Goal: Transaction & Acquisition: Purchase product/service

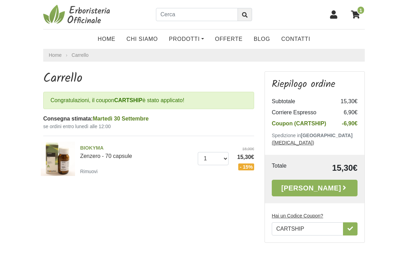
click at [313, 213] on u "Hai un Codice Coupon?" at bounding box center [298, 216] width 52 height 6
click at [313, 222] on input "CARTSHIP" at bounding box center [308, 228] width 72 height 13
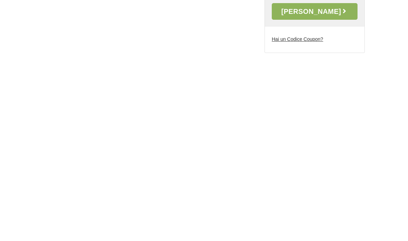
scroll to position [109, 0]
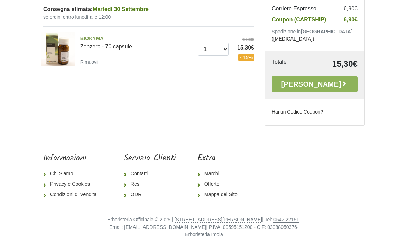
click at [316, 109] on u "Hai un Codice Coupon?" at bounding box center [298, 112] width 52 height 6
click at [0, 0] on input "CARTSHIP" at bounding box center [0, 0] width 0 height 0
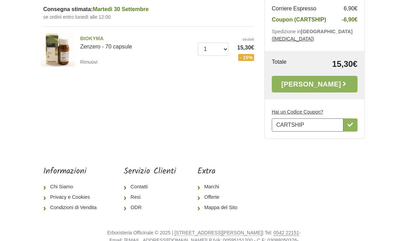
scroll to position [0, 0]
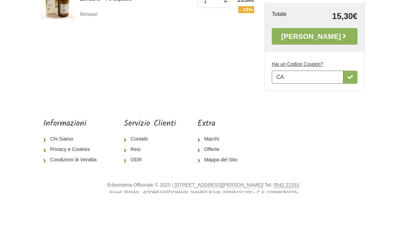
type input "C"
type input "CARTSHIP"
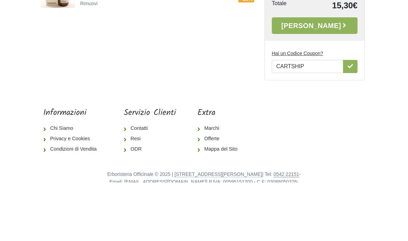
click at [350, 122] on icon "button" at bounding box center [351, 124] width 6 height 4
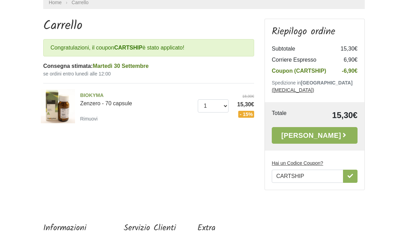
scroll to position [53, 0]
click at [327, 127] on link "Alla Cassa" at bounding box center [315, 135] width 86 height 17
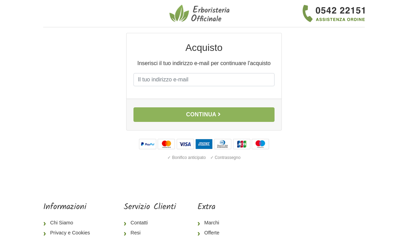
click at [208, 80] on input "E-mail" at bounding box center [204, 79] width 141 height 13
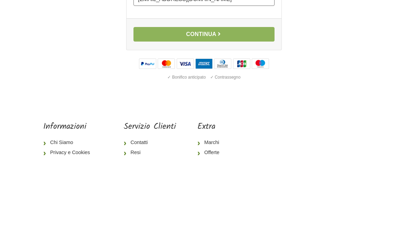
type input "ellebernico@libero.it"
click at [218, 107] on button "Continua" at bounding box center [204, 114] width 141 height 15
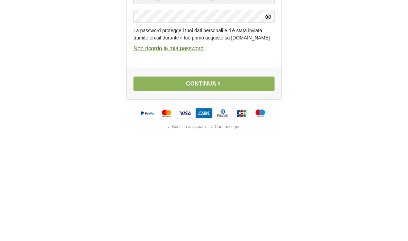
click at [222, 163] on icon "button" at bounding box center [220, 166] width 6 height 6
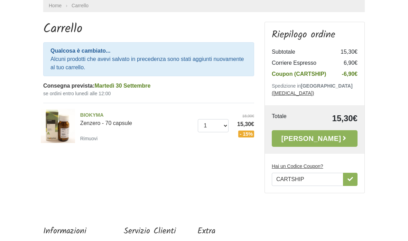
scroll to position [50, 0]
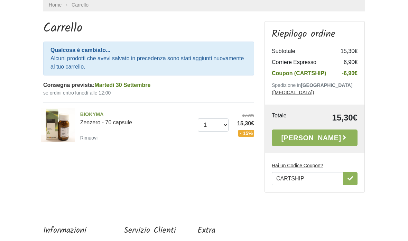
click at [324, 130] on link "[PERSON_NAME]" at bounding box center [315, 138] width 86 height 17
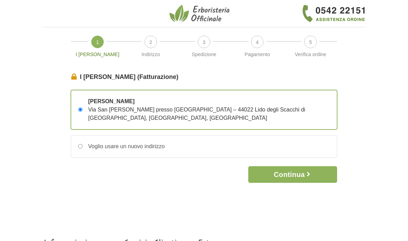
click at [81, 144] on input "Voglio usare un nuovo indirizzo" at bounding box center [80, 146] width 4 height 4
radio input "true"
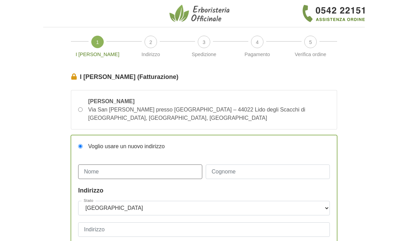
click at [163, 164] on input "Nome" at bounding box center [140, 171] width 124 height 15
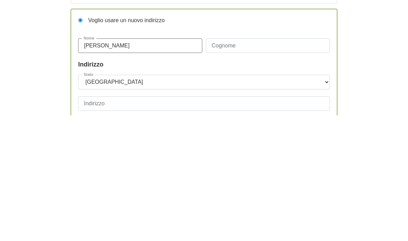
type input "[PERSON_NAME]"
click at [259, 164] on input "Cognome" at bounding box center [268, 171] width 124 height 15
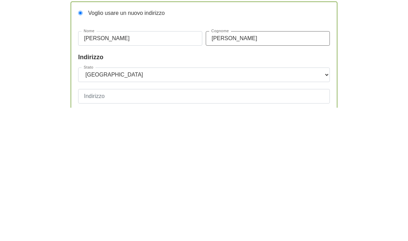
type input "Bernardi"
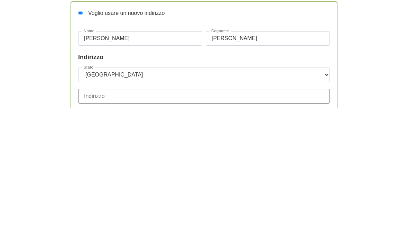
click at [155, 222] on input "Indirizzo" at bounding box center [204, 229] width 252 height 15
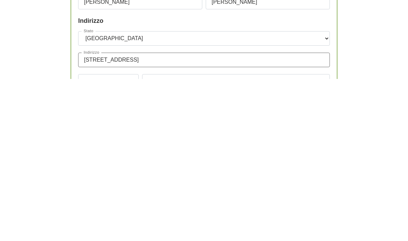
type input "Via Porta 18"
click at [121, 236] on input "CAP" at bounding box center [108, 243] width 61 height 15
type input "20055"
click at [191, 236] on input "Città" at bounding box center [236, 243] width 188 height 15
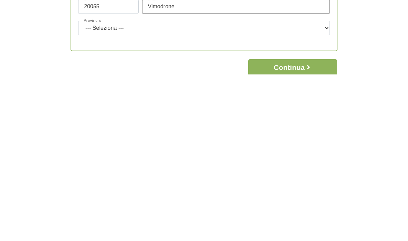
scroll to position [78, 0]
type input "Vimodrone"
click at [263, 187] on select "--- Seleziona --- Agrigento Alessandria Ancona Aosta Arezzo Ascoli Piceno Asti …" at bounding box center [204, 194] width 252 height 15
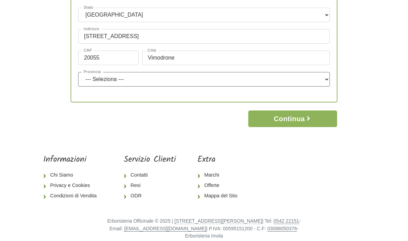
select select "3897"
click at [291, 110] on button "Continua" at bounding box center [292, 118] width 89 height 17
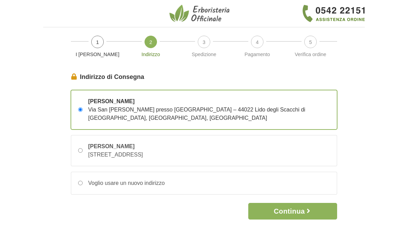
click at [299, 205] on button "Continua" at bounding box center [292, 211] width 89 height 17
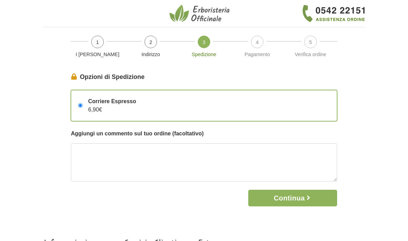
click at [83, 104] on input "Corriere Espresso 6,90€" at bounding box center [80, 105] width 4 height 4
click at [90, 102] on span "Corriere Espresso" at bounding box center [112, 101] width 48 height 8
click at [83, 103] on input "Corriere Espresso 6,90€" at bounding box center [80, 105] width 4 height 4
click at [226, 108] on div "Corriere Espresso 6,90€" at bounding box center [204, 105] width 266 height 30
click at [83, 108] on input "Corriere Espresso 6,90€" at bounding box center [80, 105] width 4 height 4
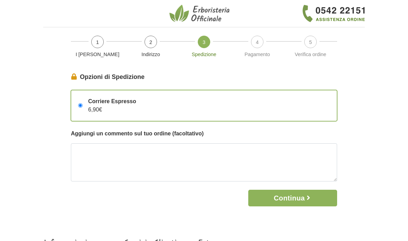
click at [294, 195] on button "Continua" at bounding box center [292, 198] width 89 height 17
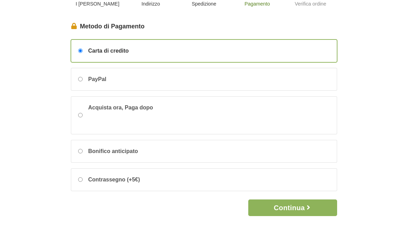
scroll to position [54, 0]
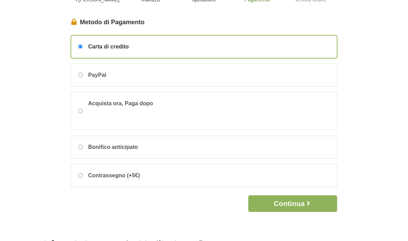
click at [298, 202] on button "Continua" at bounding box center [292, 203] width 89 height 17
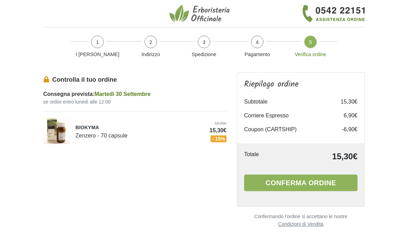
click at [306, 181] on button "Conferma ordine" at bounding box center [300, 182] width 113 height 17
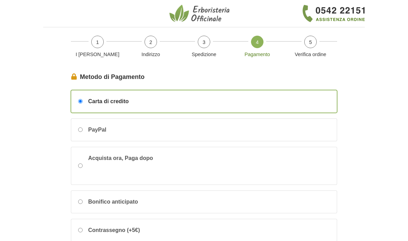
scroll to position [28, 0]
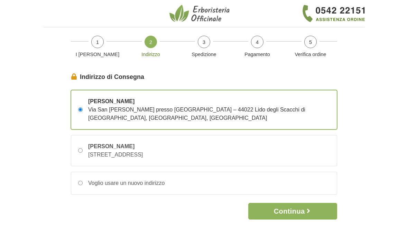
click at [81, 181] on input "Voglio usare un nuovo indirizzo" at bounding box center [80, 183] width 4 height 4
radio input "true"
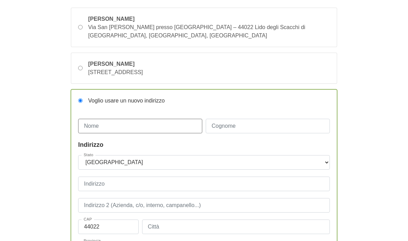
click at [163, 119] on input "Nome" at bounding box center [140, 126] width 124 height 15
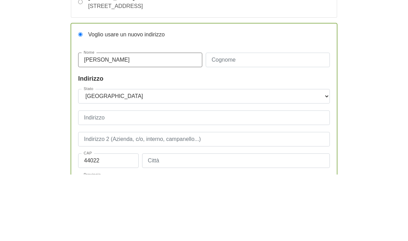
type input "Luisa"
click at [254, 119] on input "Cognome" at bounding box center [268, 126] width 124 height 15
type input "Meneghello"
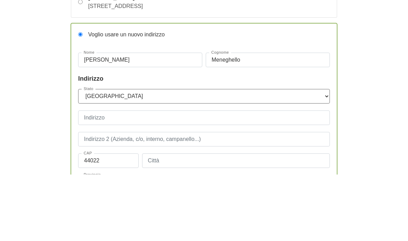
click at [156, 155] on select "--- Seleziona --- Austria Belgium Bulgaria Croatia Czech Republic Denmark Eston…" at bounding box center [204, 162] width 252 height 15
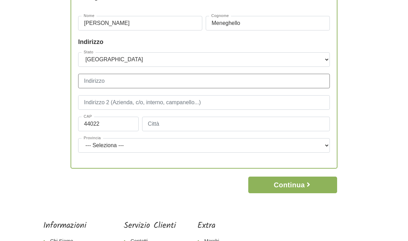
click at [166, 76] on input "Indirizzo" at bounding box center [204, 81] width 252 height 15
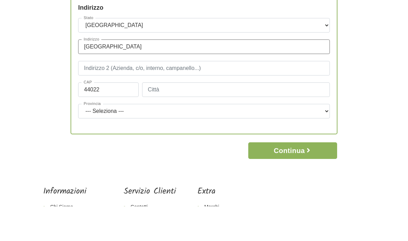
type input "Via della Burrona"
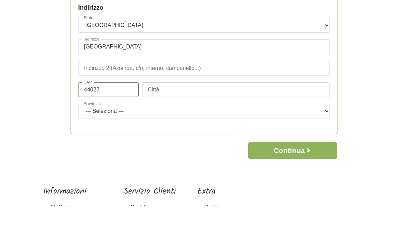
click at [127, 82] on div "Stato --- Seleziona --- Austria Belgium Bulgaria Croatia Czech Republic Denmark…" at bounding box center [204, 106] width 252 height 107
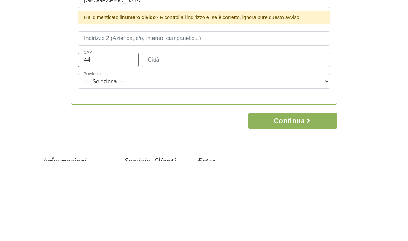
type input "4"
type input "3"
type input "20055"
click at [201, 133] on input "Città" at bounding box center [236, 140] width 188 height 15
type input "v"
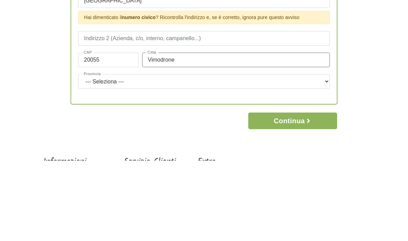
type input "Vimodrone"
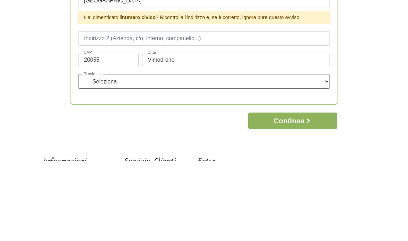
click at [300, 155] on select "--- Seleziona --- Agrigento Alessandria Ancona Aosta Arezzo Ascoli Piceno Asti …" at bounding box center [204, 162] width 252 height 15
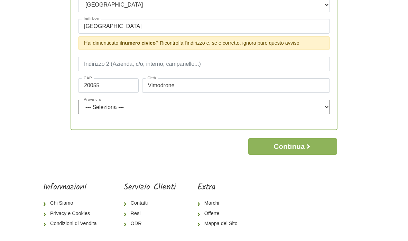
select select "3897"
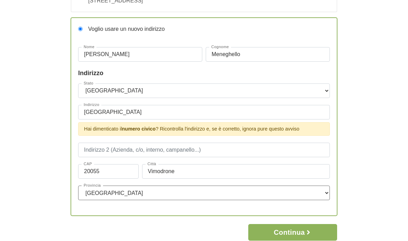
scroll to position [154, 0]
click at [174, 105] on input "Via della Burrona" at bounding box center [204, 112] width 252 height 15
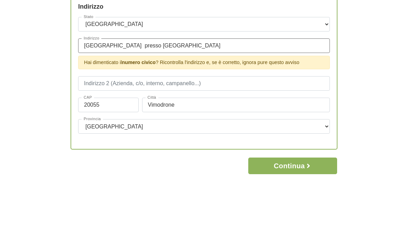
click at [129, 105] on input "Via della Burrona presso Capelli" at bounding box center [204, 112] width 252 height 15
click at [186, 105] on input "Via della Burrona presso Capelli" at bounding box center [204, 112] width 252 height 15
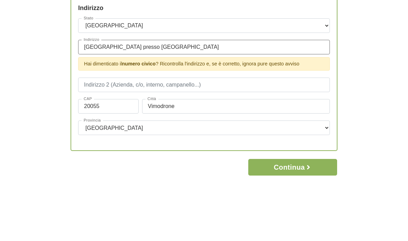
type input "Via della Burrona presso Capelli"
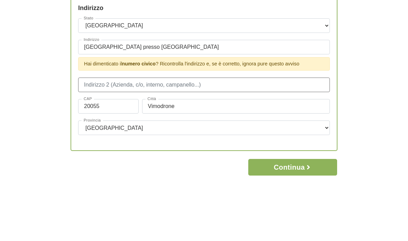
click at [197, 143] on input "text" at bounding box center [204, 150] width 252 height 15
type input "Presso Capelli Fatati"
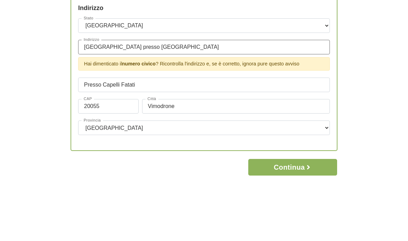
click at [184, 105] on input "Via della Burrona presso Capelli" at bounding box center [204, 112] width 252 height 15
type input "Via della Burrona 34"
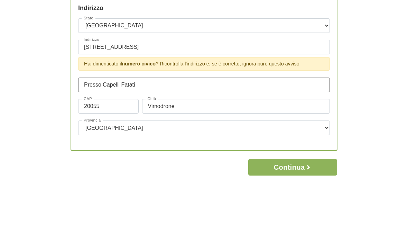
click at [168, 83] on div "Stato --- Seleziona --- Austria Belgium Bulgaria Croatia Czech Republic Denmark…" at bounding box center [204, 145] width 252 height 124
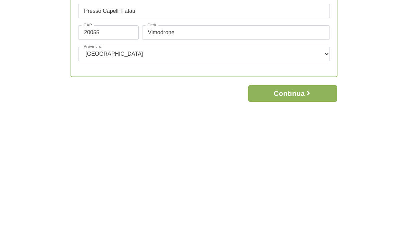
click at [303, 208] on button "Continua" at bounding box center [292, 216] width 89 height 17
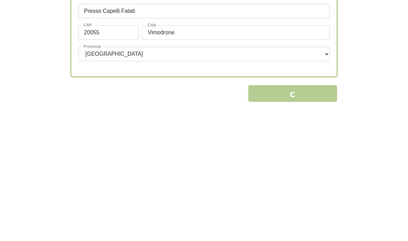
scroll to position [223, 0]
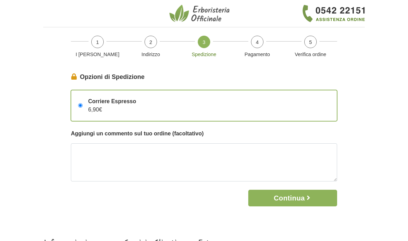
click at [299, 198] on button "Continua" at bounding box center [292, 198] width 89 height 17
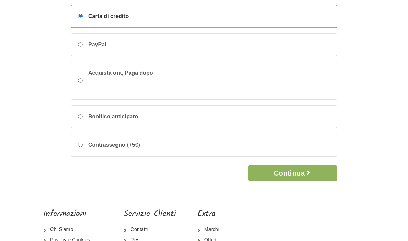
click at [309, 175] on icon "button" at bounding box center [308, 172] width 7 height 7
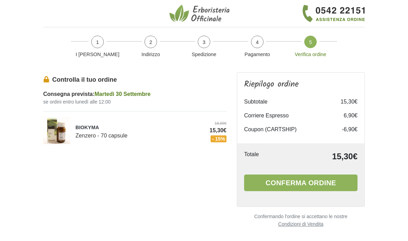
click at [315, 187] on button "Conferma ordine" at bounding box center [300, 182] width 113 height 17
